Goal: Ask a question

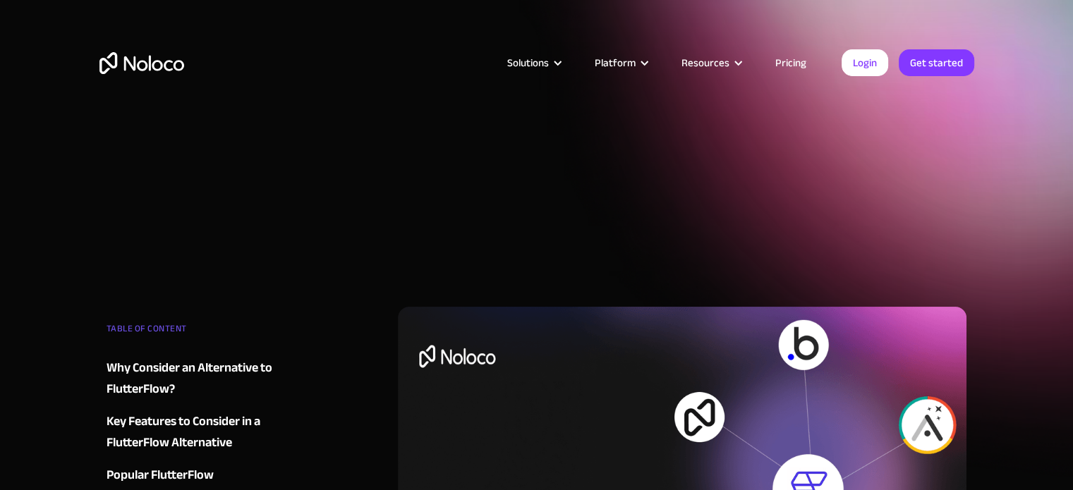
click at [792, 61] on link "Pricing" at bounding box center [791, 63] width 66 height 18
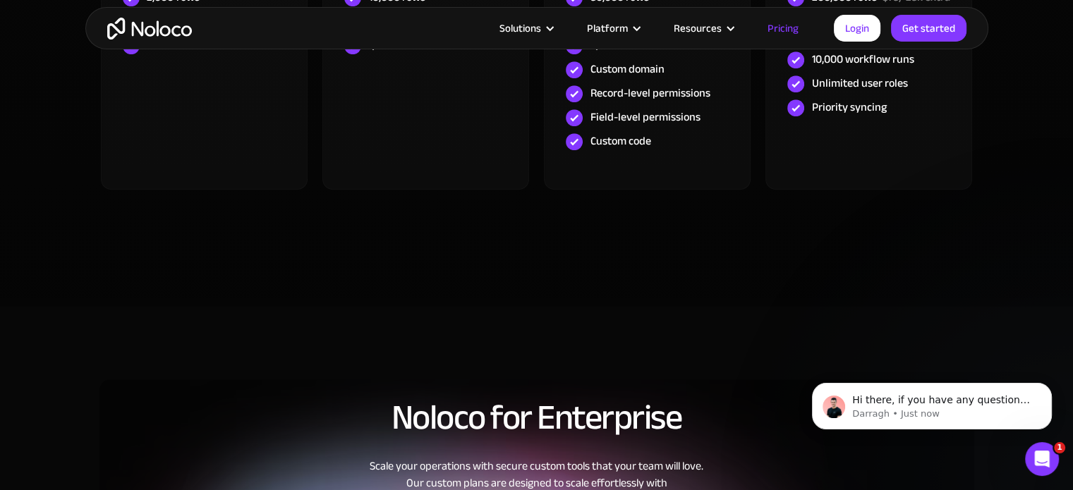
scroll to position [776, 0]
click at [1044, 452] on icon "Open Intercom Messenger" at bounding box center [1040, 457] width 23 height 23
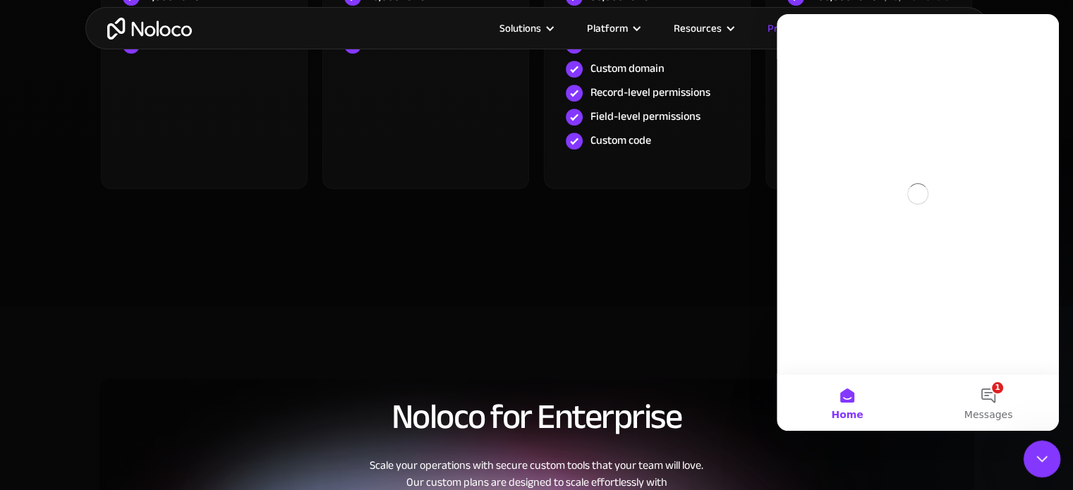
scroll to position [0, 0]
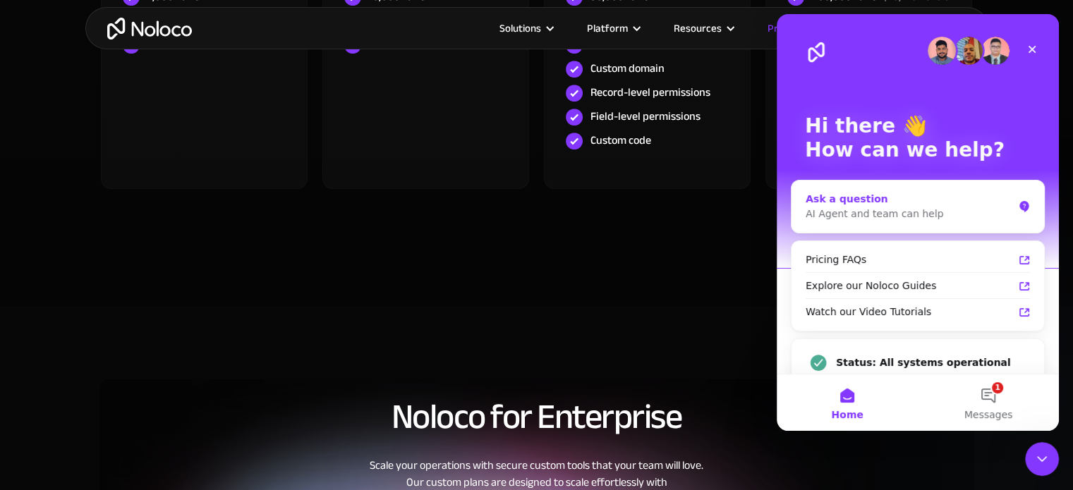
click at [874, 207] on div "AI Agent and team can help" at bounding box center [909, 214] width 207 height 15
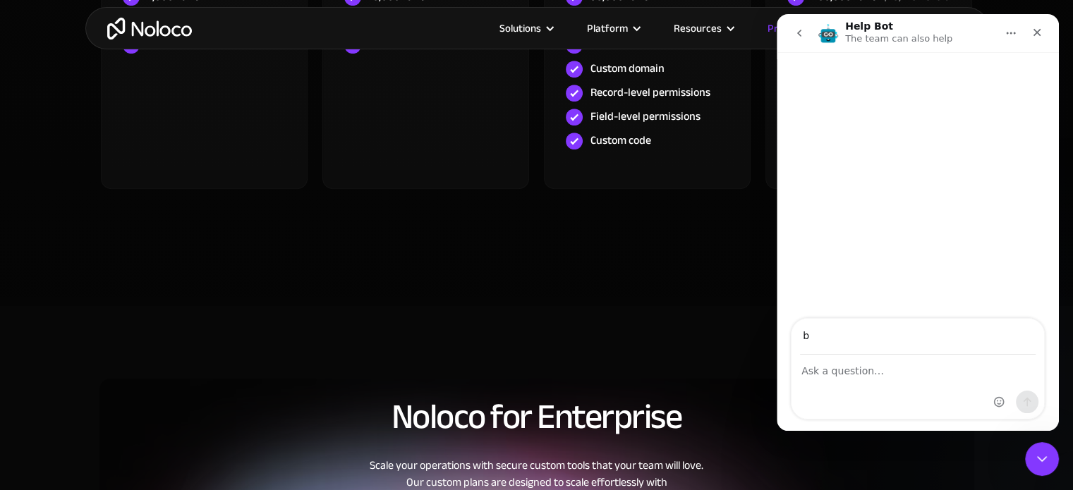
type input "[DOMAIN_NAME][EMAIL_ADDRESS][DOMAIN_NAME]"
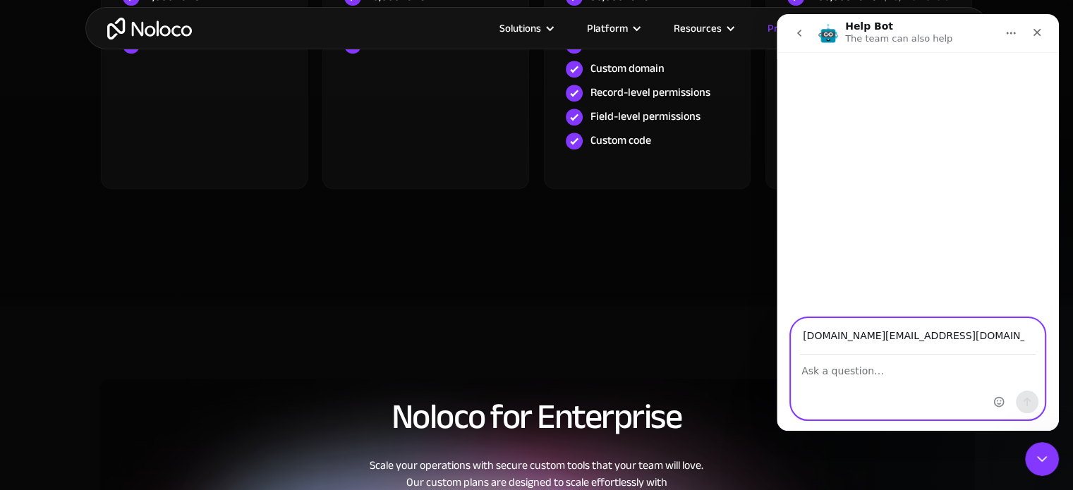
click at [880, 373] on textarea "Ask a question…" at bounding box center [918, 368] width 253 height 24
type textarea "hi"
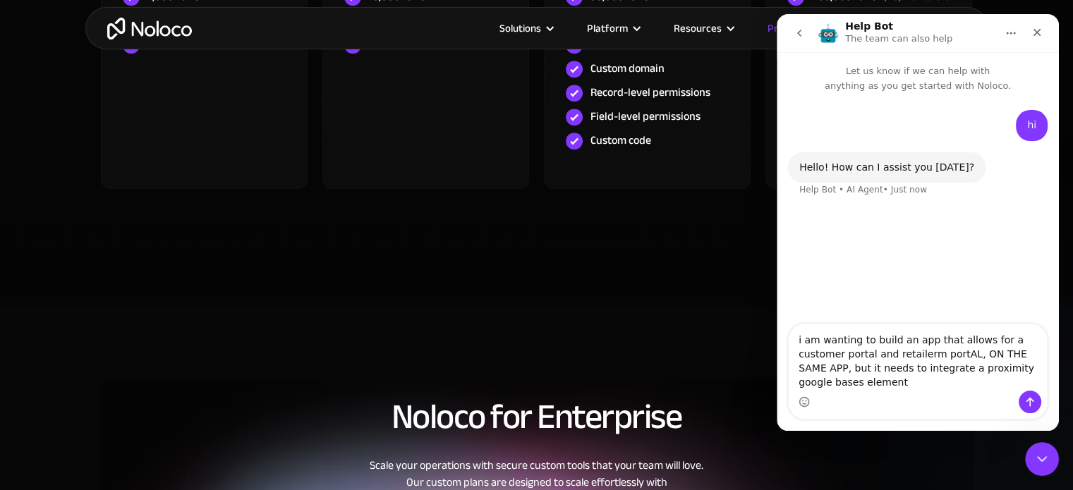
type textarea "i am wanting to build an app that allows for a customer portal and retailerm po…"
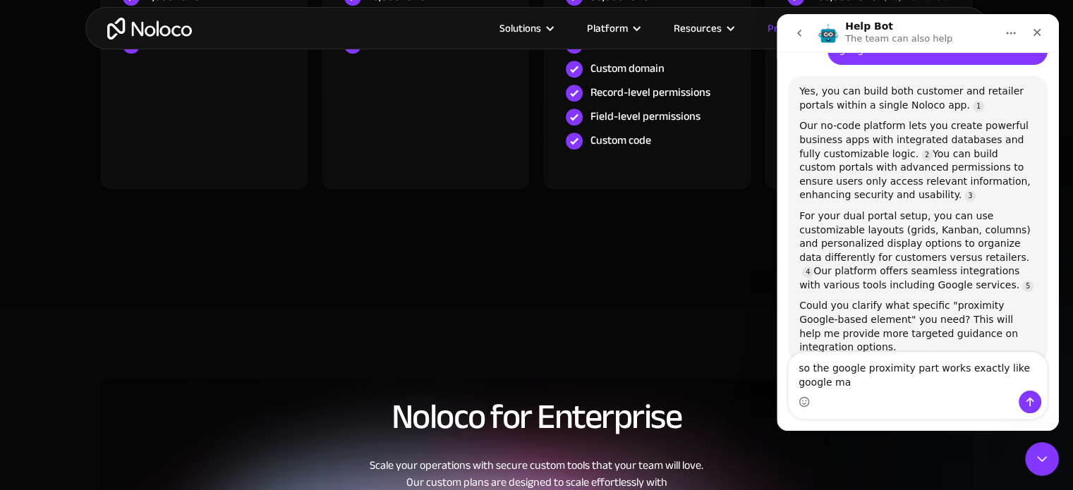
scroll to position [216, 0]
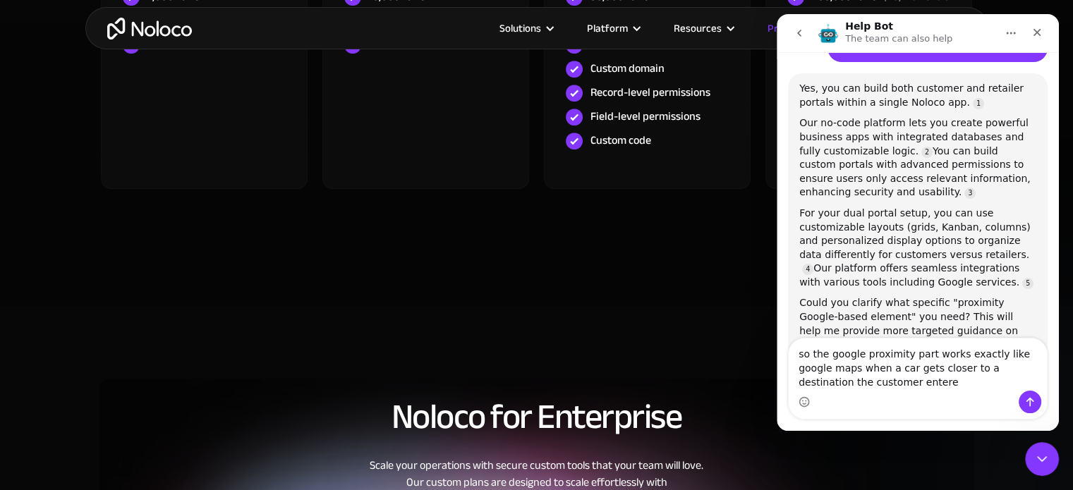
type textarea "so the google proximity part works exactly like google maps when a car gets clo…"
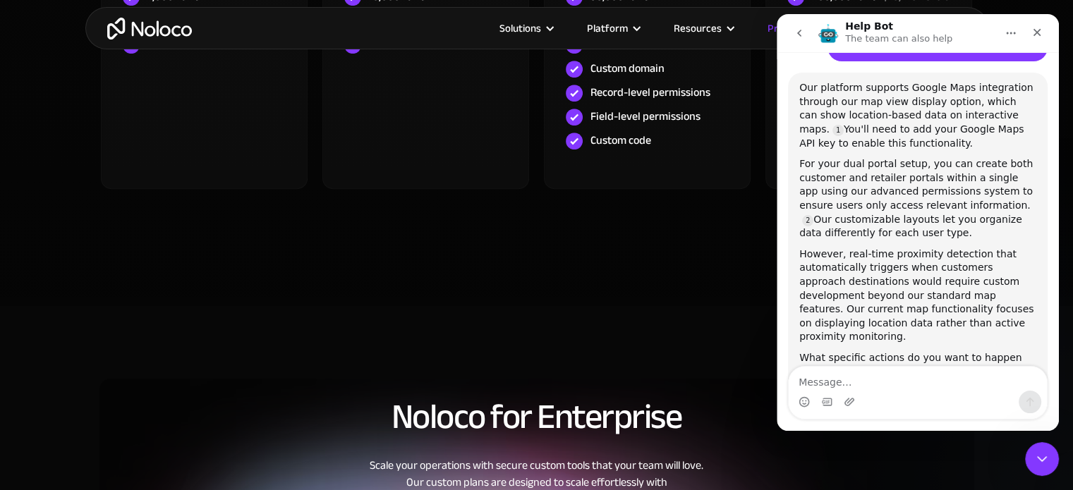
scroll to position [608, 0]
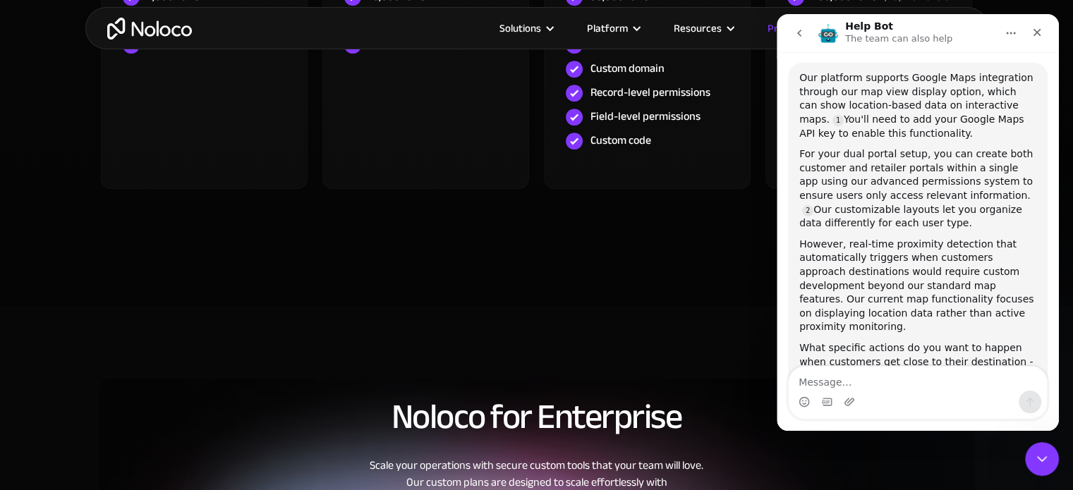
click at [876, 389] on textarea "Message…" at bounding box center [918, 379] width 258 height 24
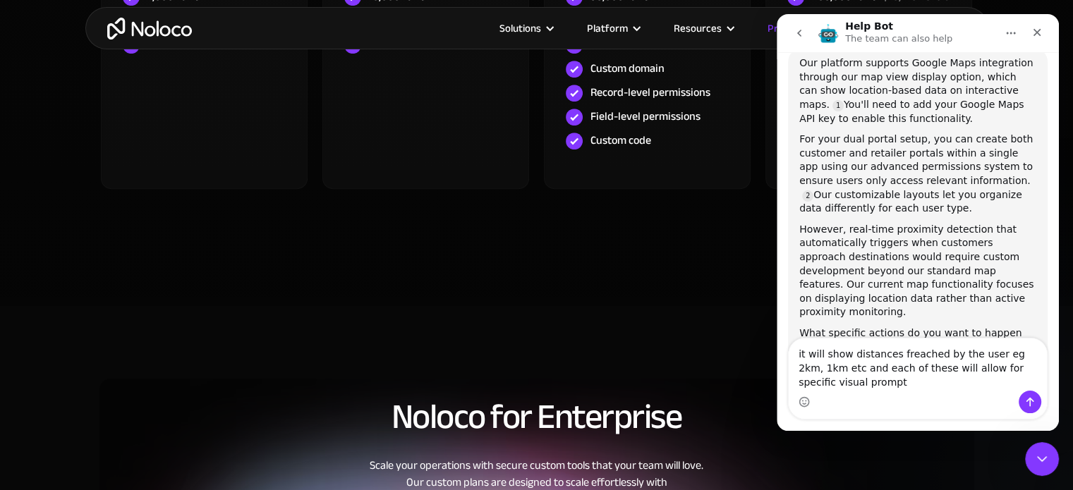
scroll to position [637, 0]
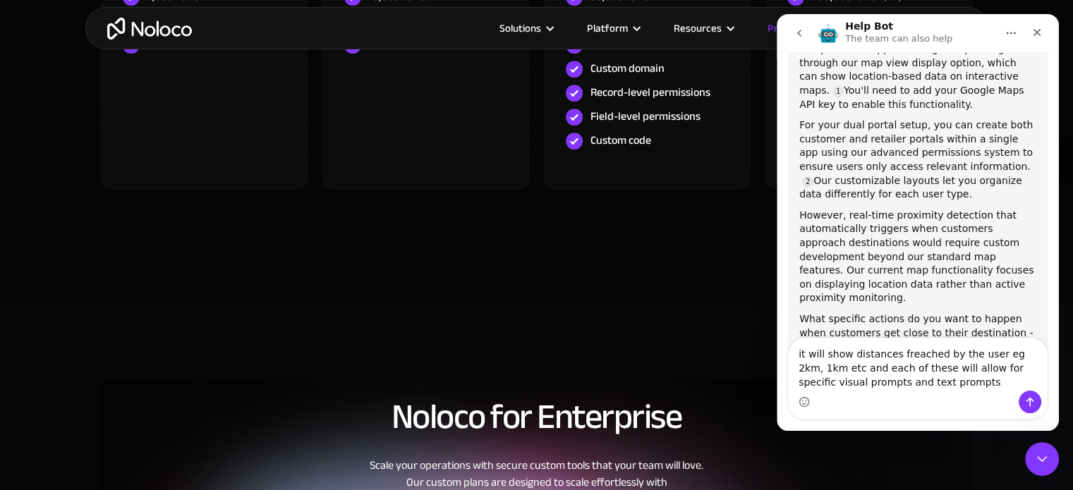
type textarea "it will show distances freached by the user eg 2km, 1km etc and each of these w…"
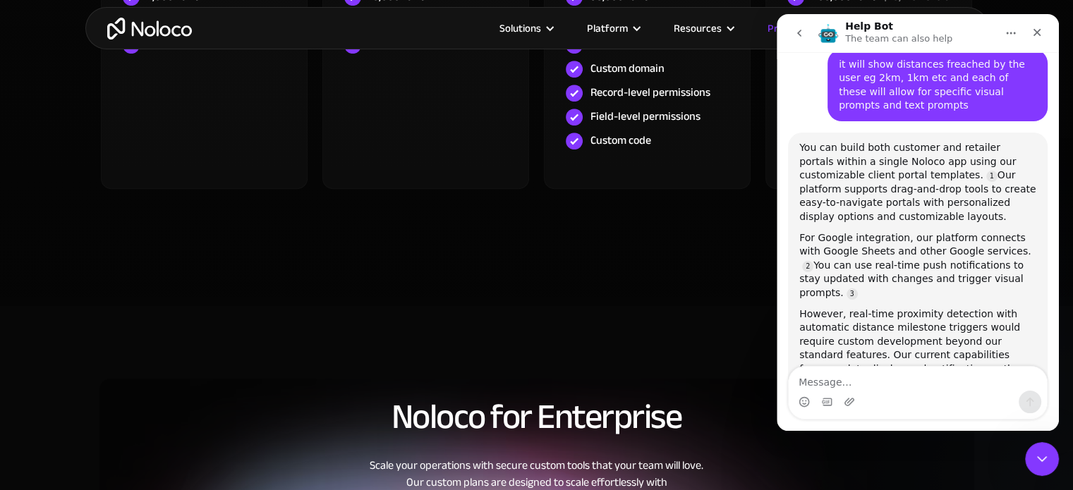
scroll to position [2, 0]
